Goal: Transaction & Acquisition: Purchase product/service

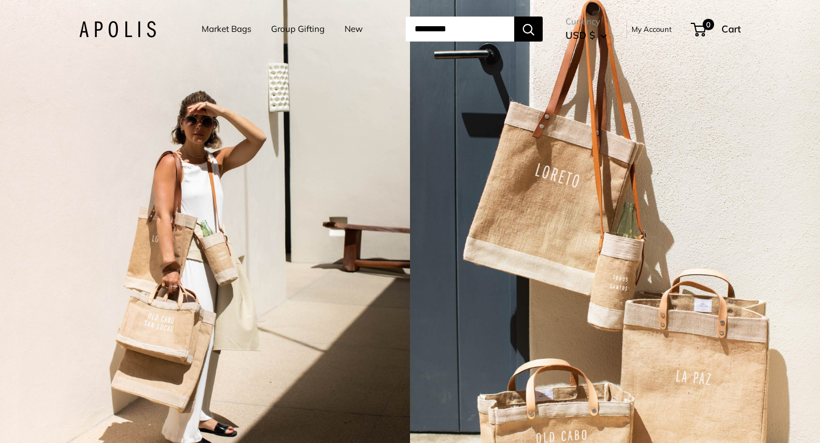
click at [228, 31] on link "Market Bags" at bounding box center [227, 29] width 50 height 16
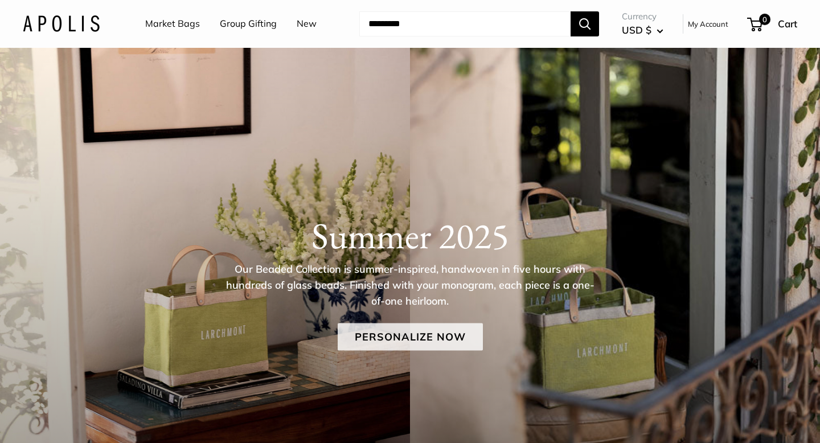
click at [438, 330] on link "Personalize Now" at bounding box center [410, 336] width 145 height 27
